Goal: Find specific page/section: Find specific page/section

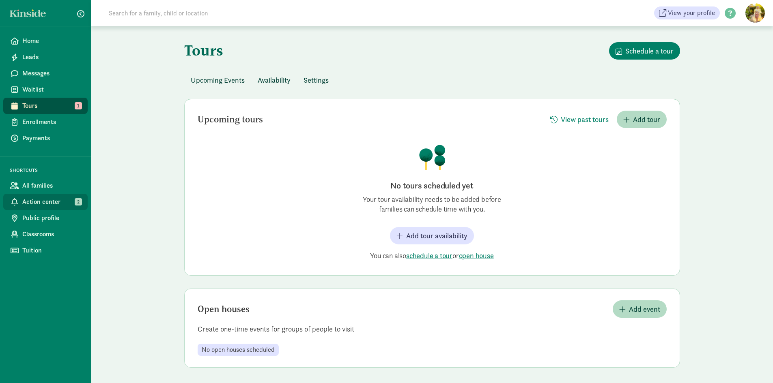
click at [41, 196] on link "Action center 2" at bounding box center [45, 202] width 84 height 16
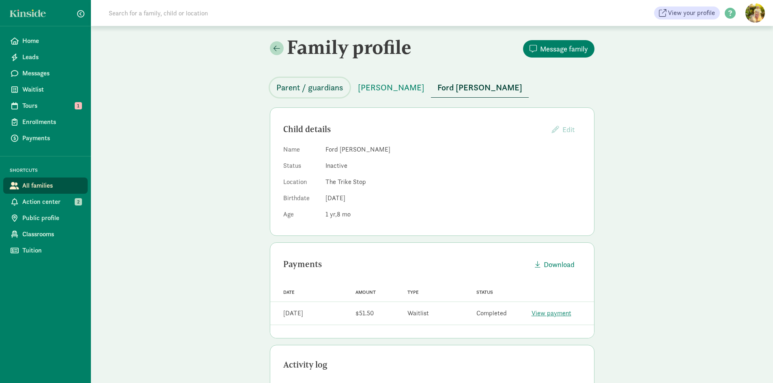
click at [320, 84] on span "Parent / guardians" at bounding box center [309, 87] width 67 height 13
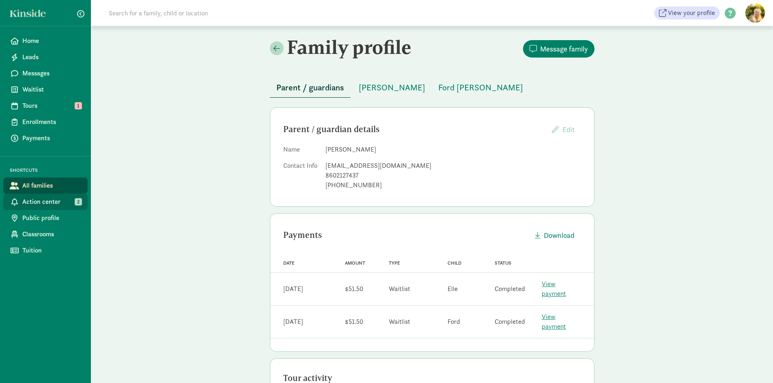
click at [52, 204] on span "Action center" at bounding box center [51, 202] width 59 height 10
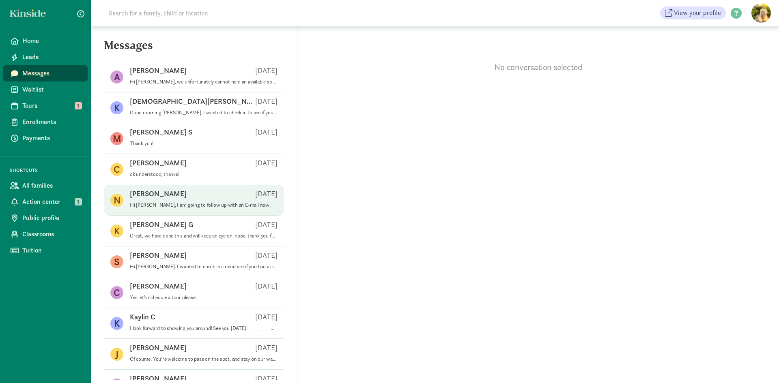
click at [205, 209] on span "Nikki I Aug 19 Hi Nikki, I am going to follow up with an E-mail now." at bounding box center [204, 200] width 148 height 23
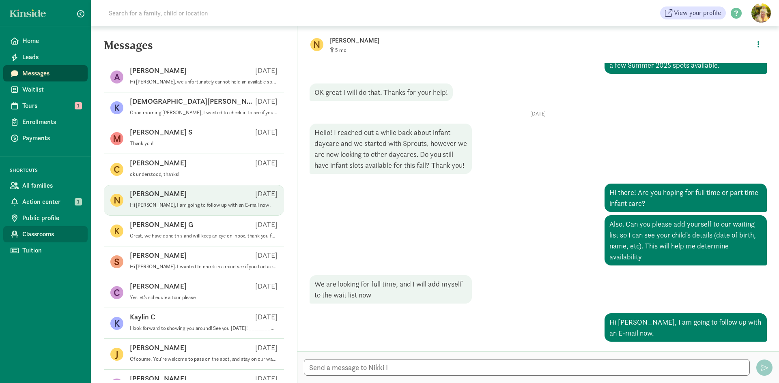
click at [61, 238] on span "Classrooms" at bounding box center [51, 235] width 59 height 10
